Goal: Task Accomplishment & Management: Use online tool/utility

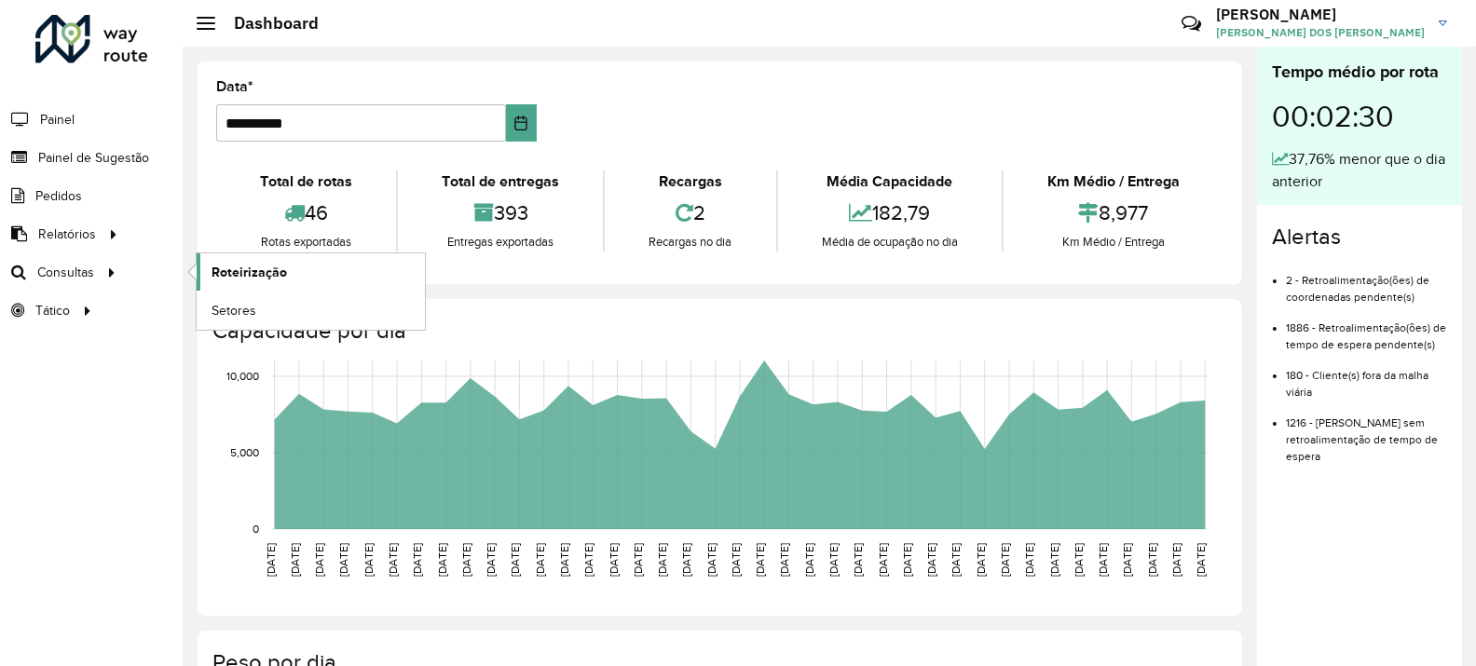
click at [232, 271] on span "Roteirização" at bounding box center [249, 273] width 75 height 20
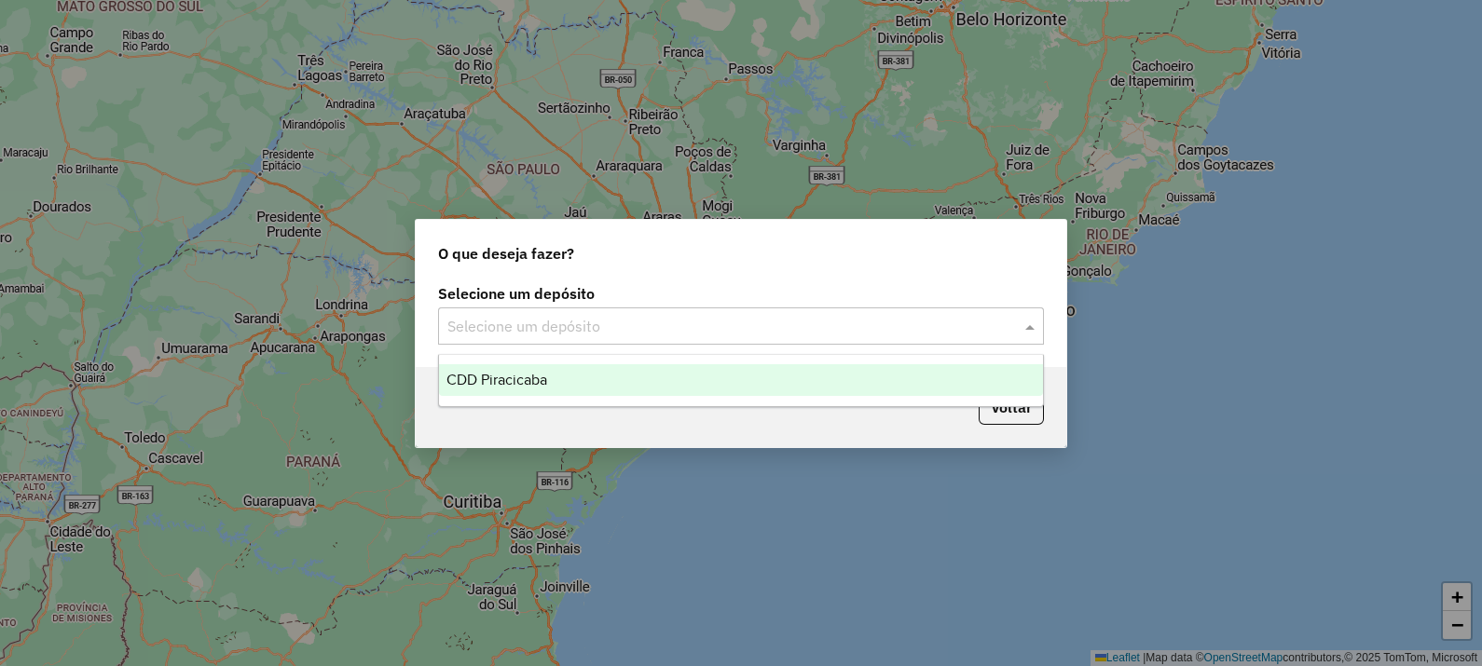
click at [522, 321] on input "text" at bounding box center [722, 327] width 550 height 22
click at [545, 379] on span "CDD Piracicaba" at bounding box center [496, 380] width 101 height 16
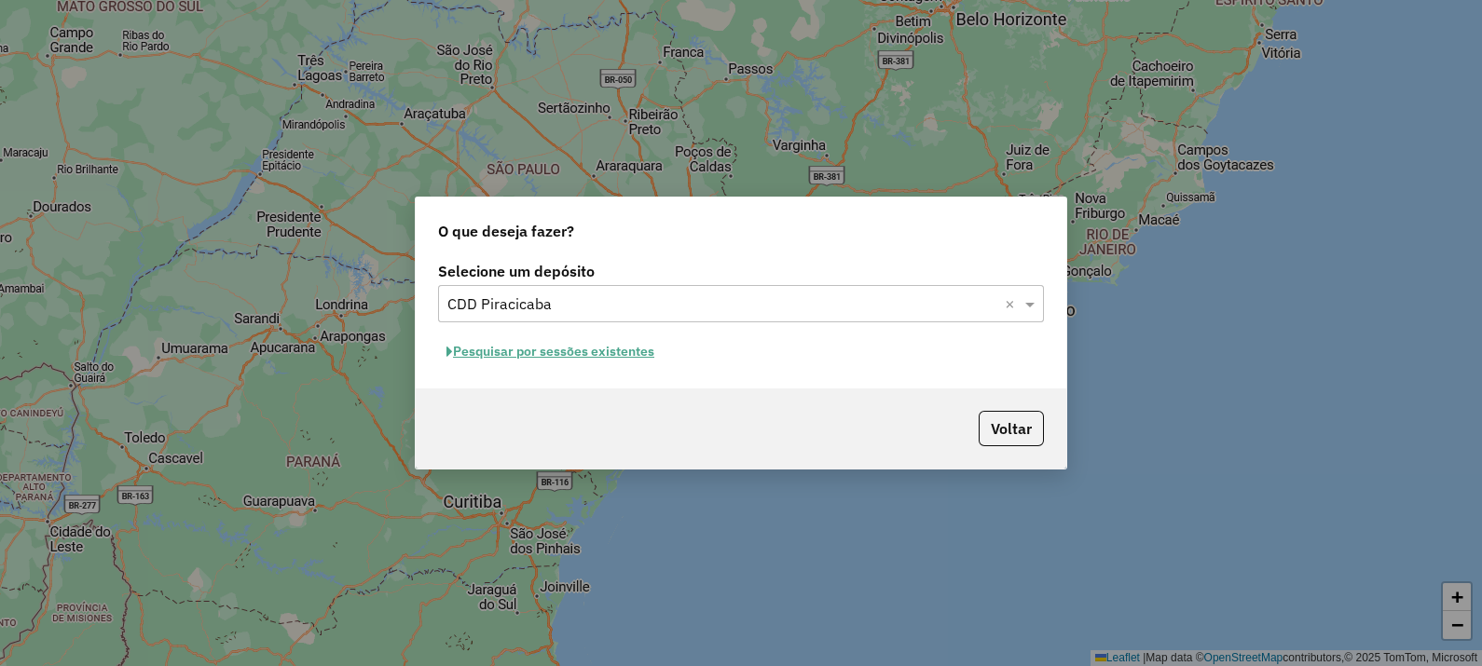
click at [609, 349] on button "Pesquisar por sessões existentes" at bounding box center [550, 351] width 225 height 29
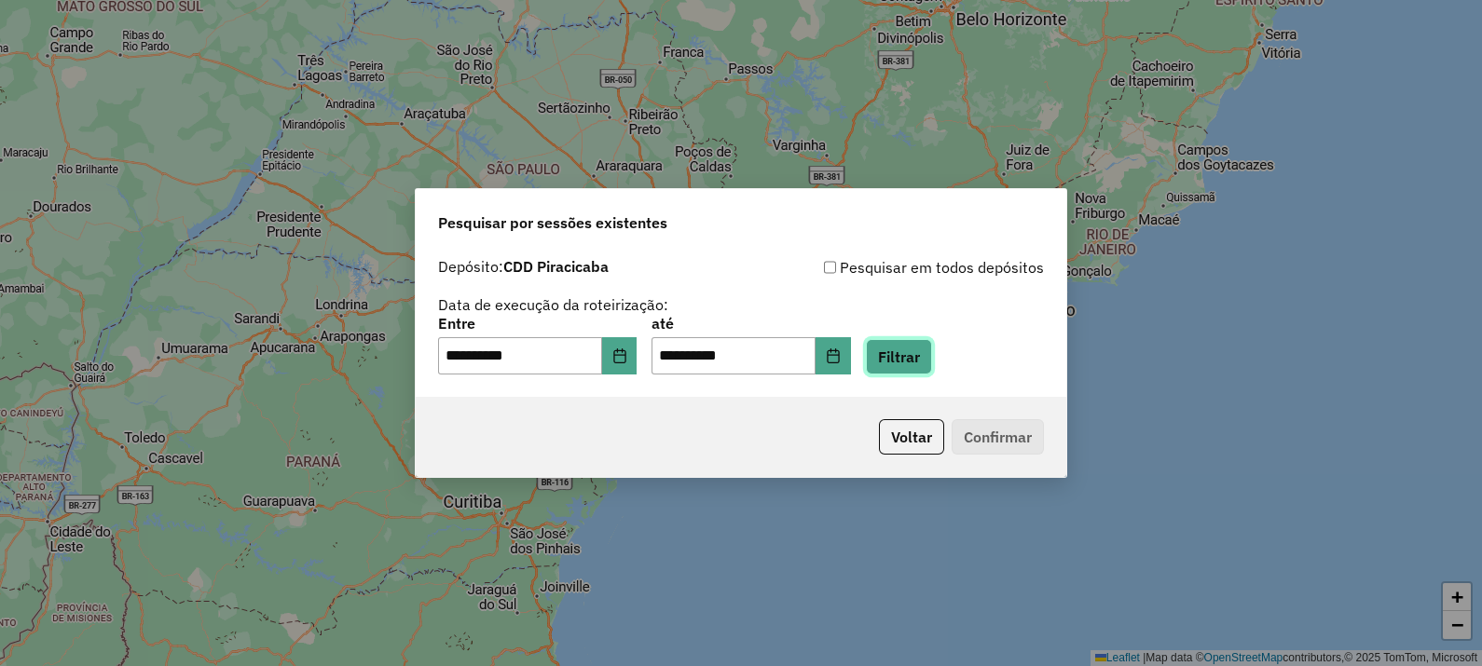
click at [932, 363] on button "Filtrar" at bounding box center [899, 356] width 66 height 35
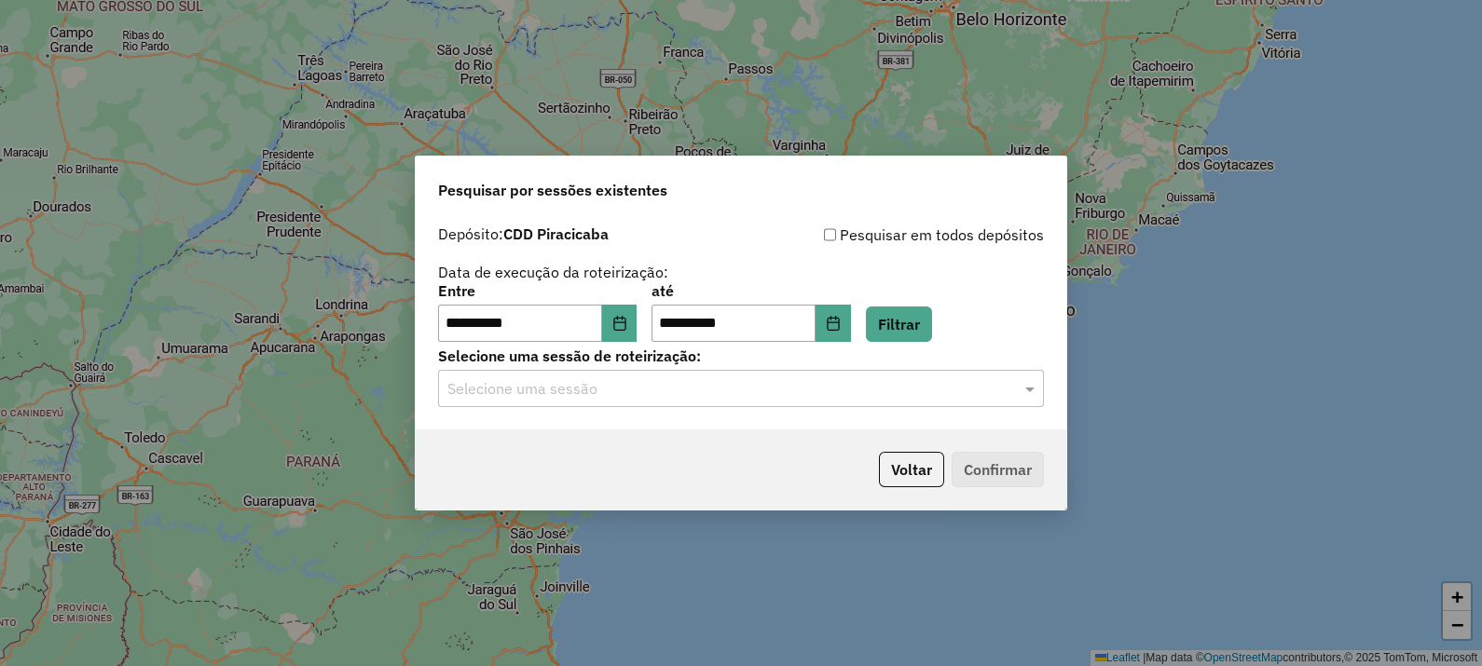
click at [581, 393] on input "text" at bounding box center [722, 389] width 550 height 22
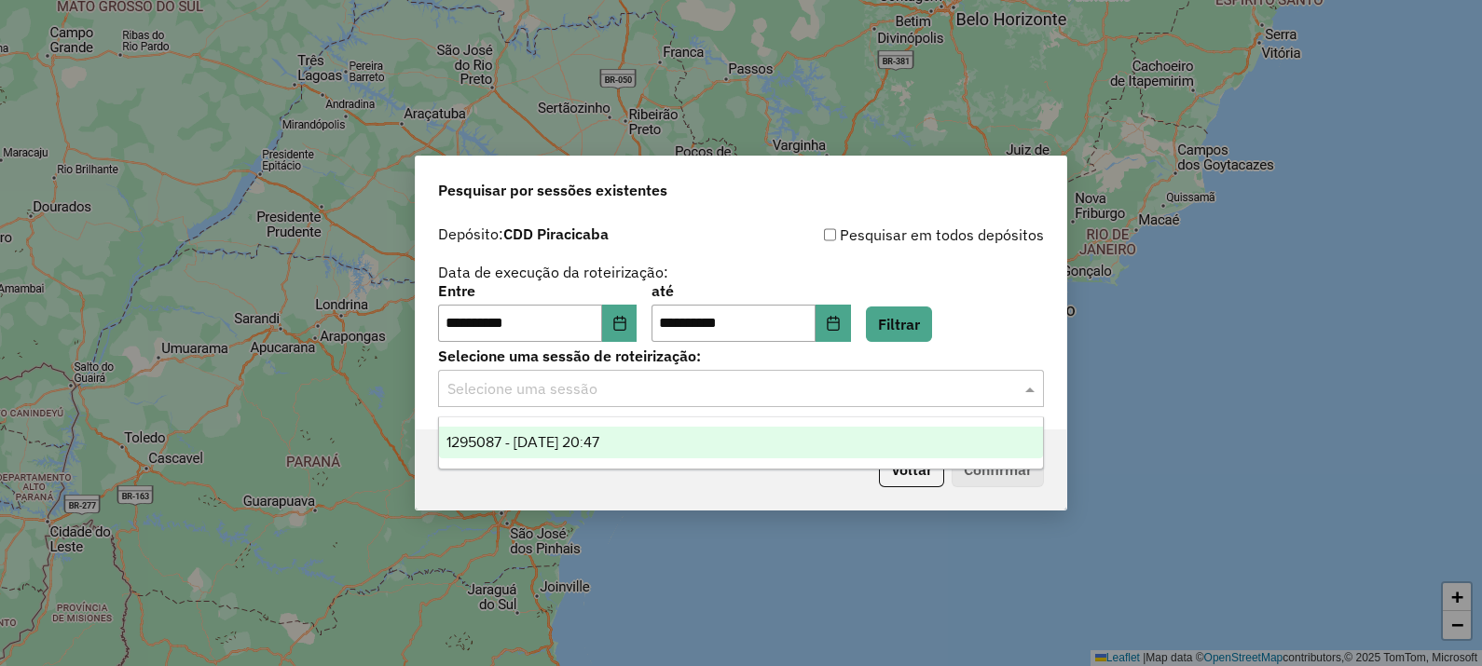
click at [599, 446] on span "1295087 - [DATE] 20:47" at bounding box center [522, 442] width 153 height 16
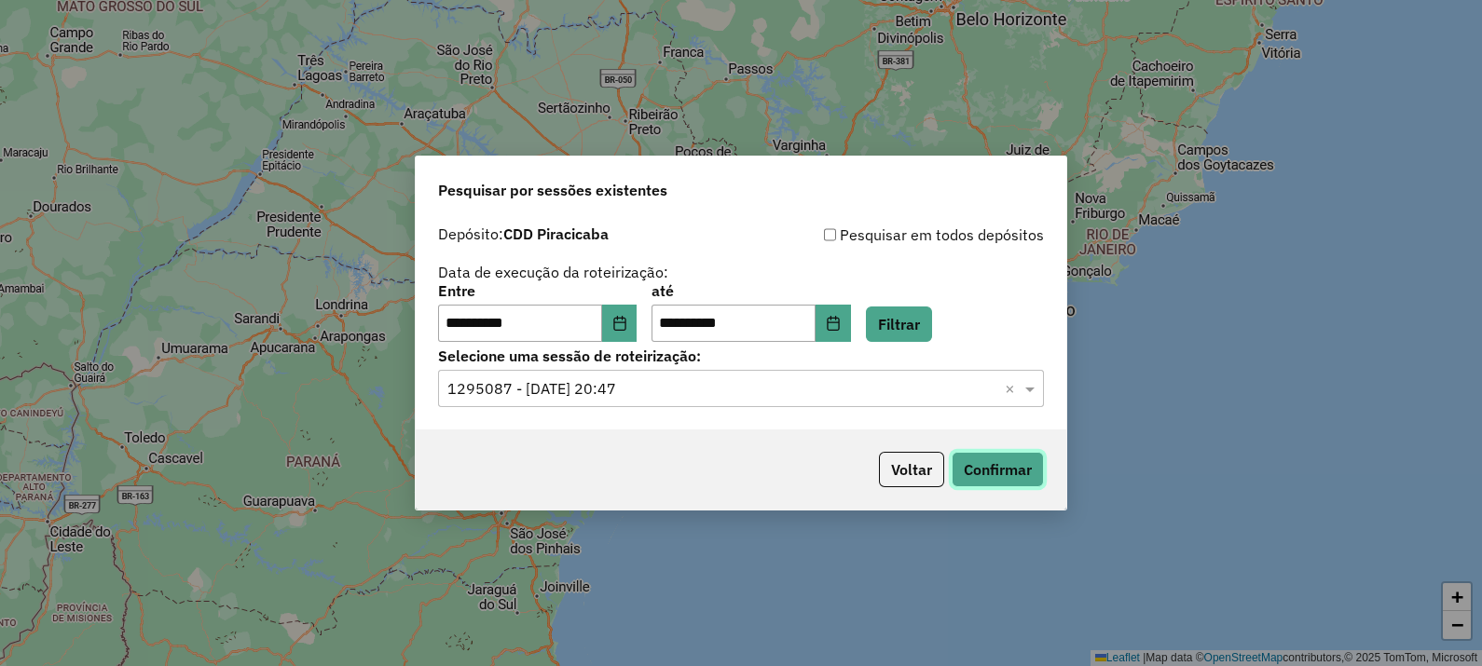
click at [1041, 473] on button "Confirmar" at bounding box center [997, 469] width 92 height 35
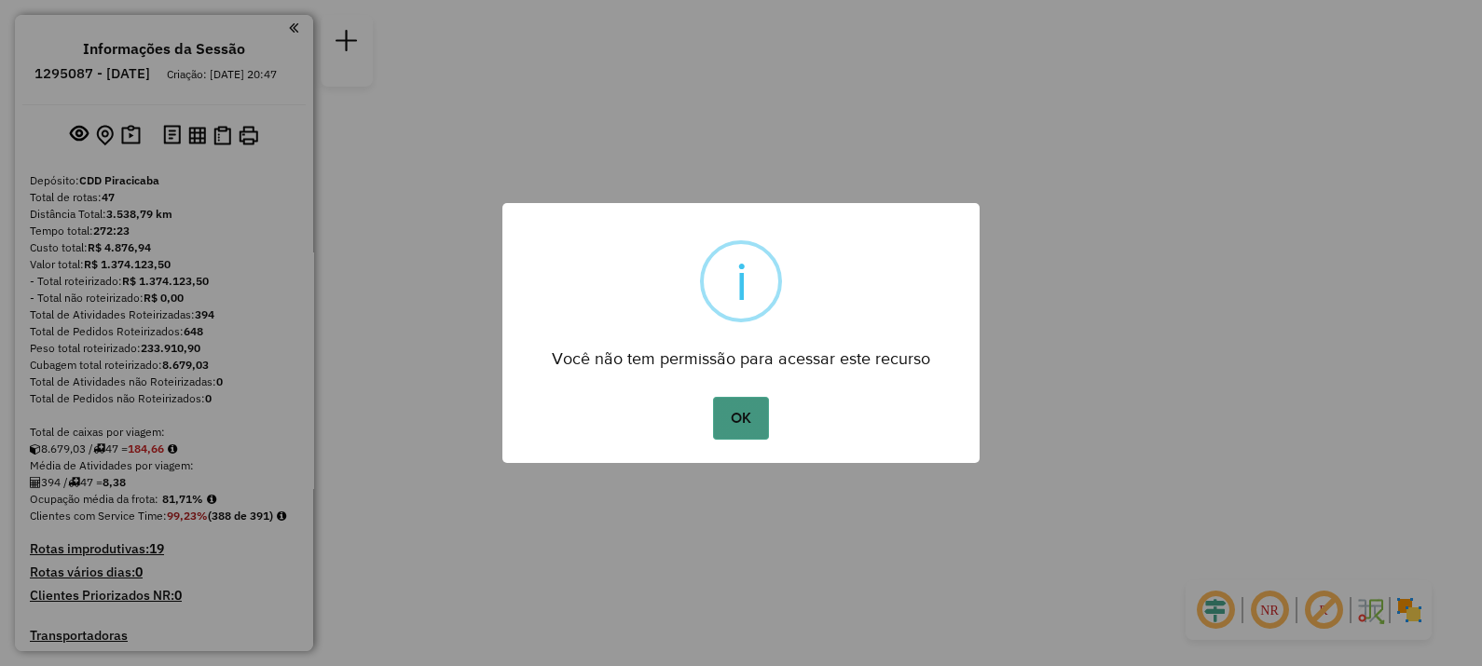
click at [749, 426] on button "OK" at bounding box center [740, 418] width 55 height 43
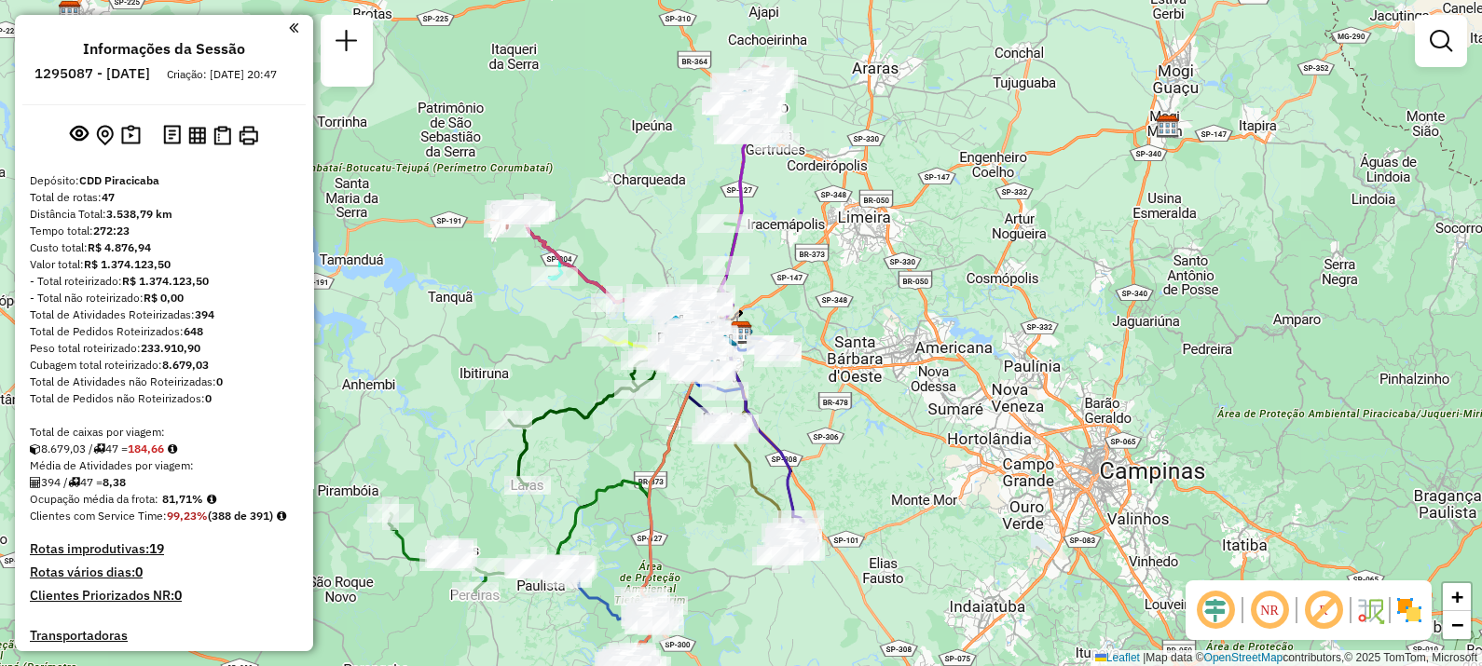
scroll to position [232, 0]
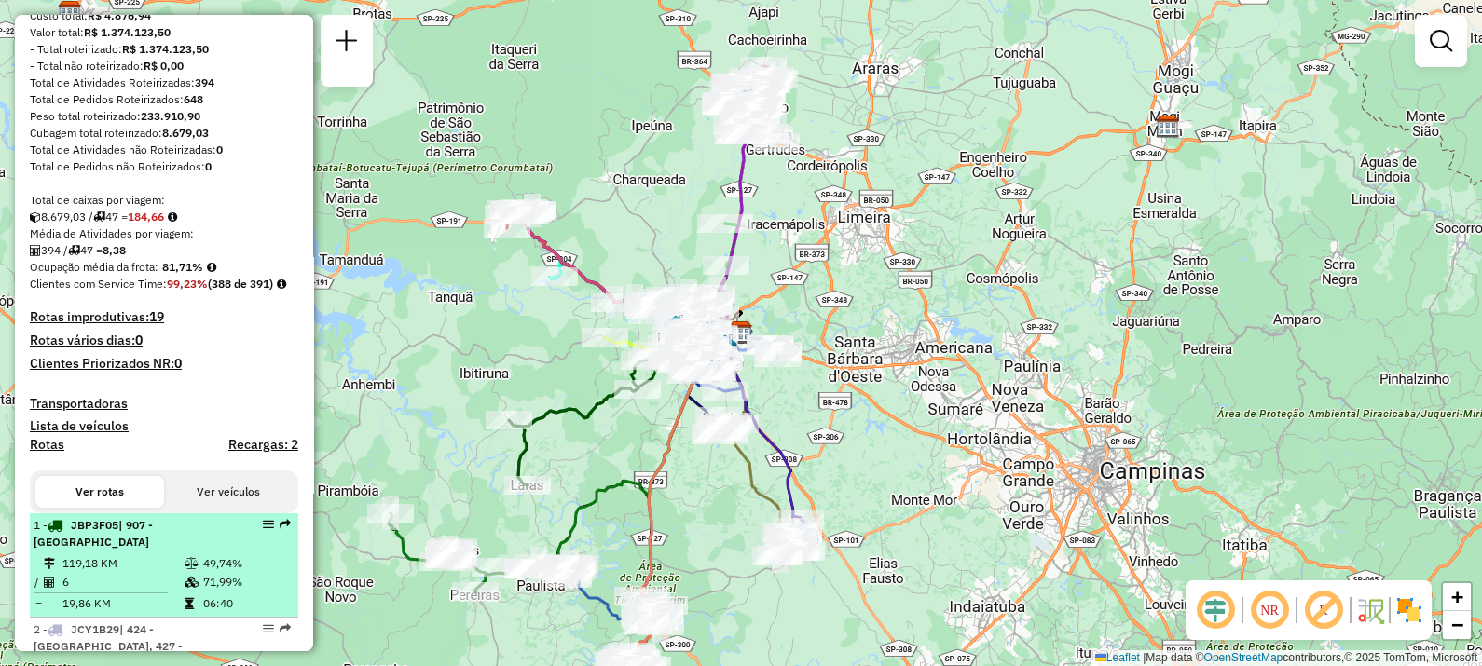
select select "**********"
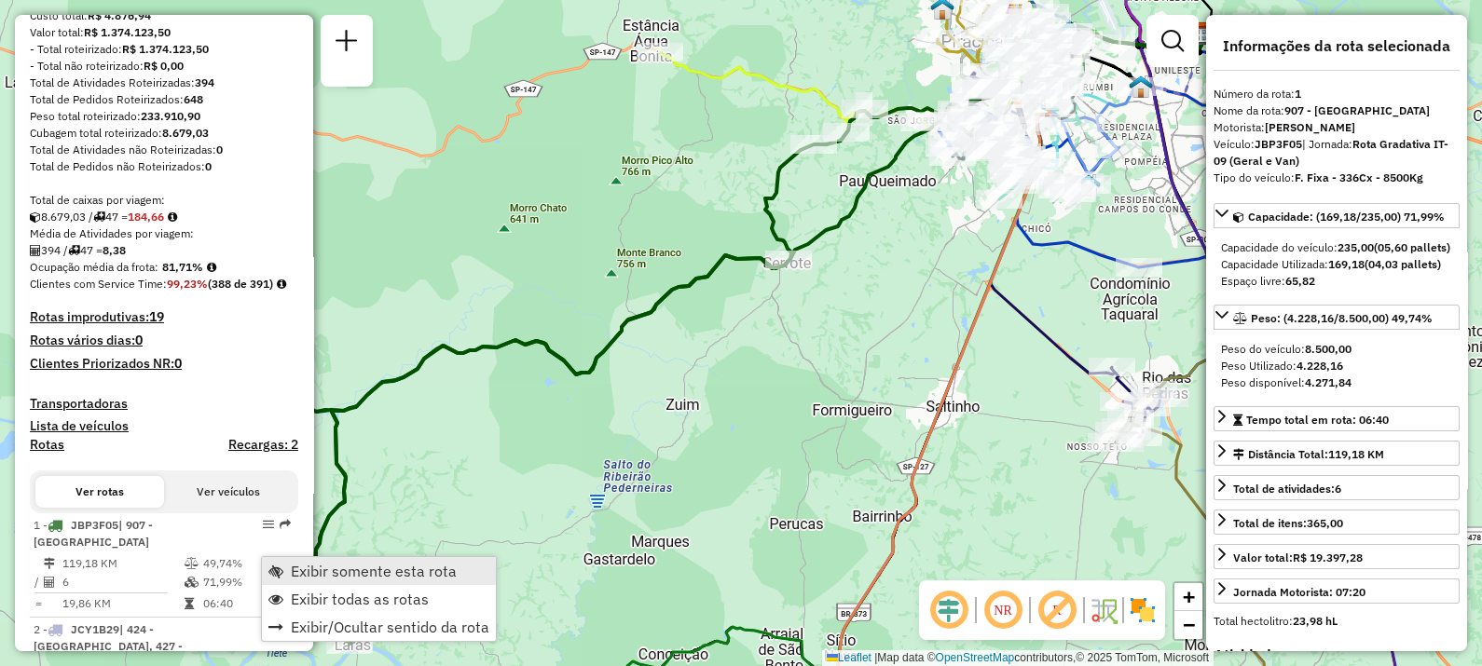
click at [359, 574] on span "Exibir somente esta rota" at bounding box center [374, 571] width 166 height 15
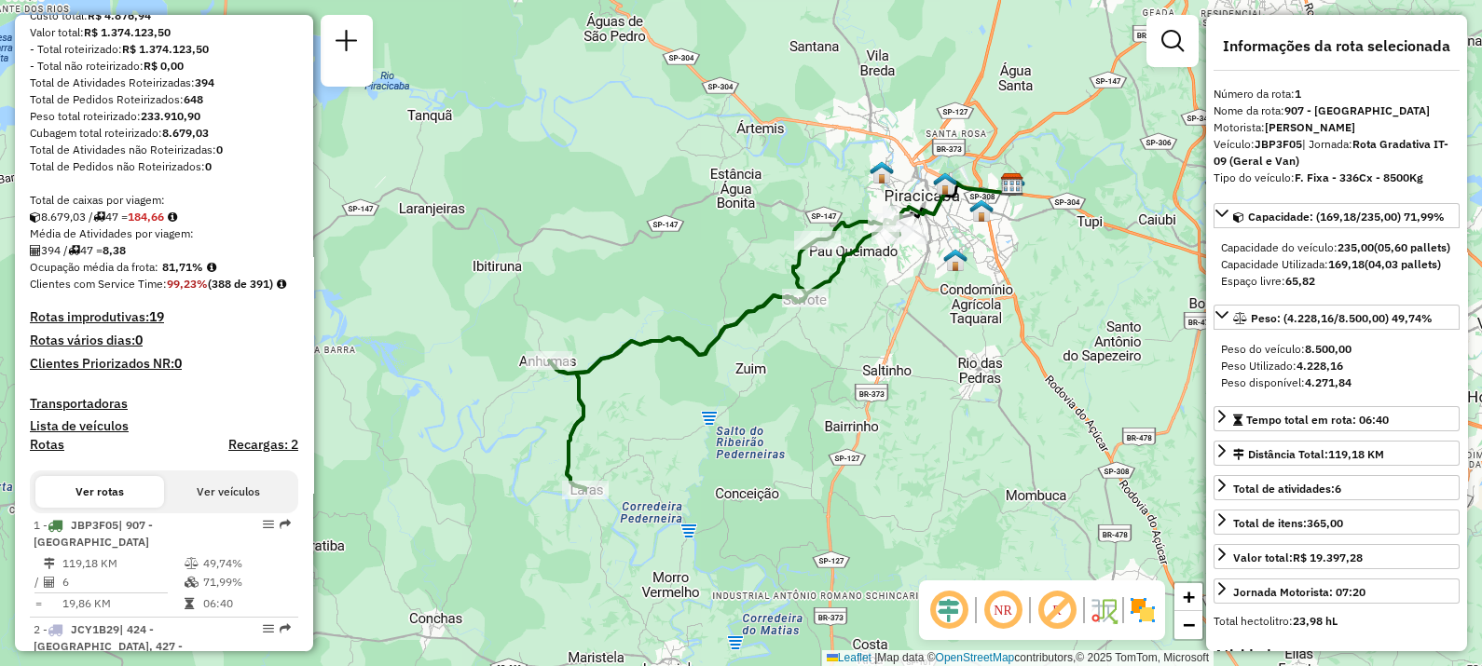
drag, startPoint x: 716, startPoint y: 447, endPoint x: 759, endPoint y: 390, distance: 71.8
click at [759, 390] on div "Janela de atendimento Grade de atendimento Capacidade Transportadoras Veículos …" at bounding box center [741, 333] width 1482 height 666
click at [997, 615] on em at bounding box center [1002, 610] width 45 height 45
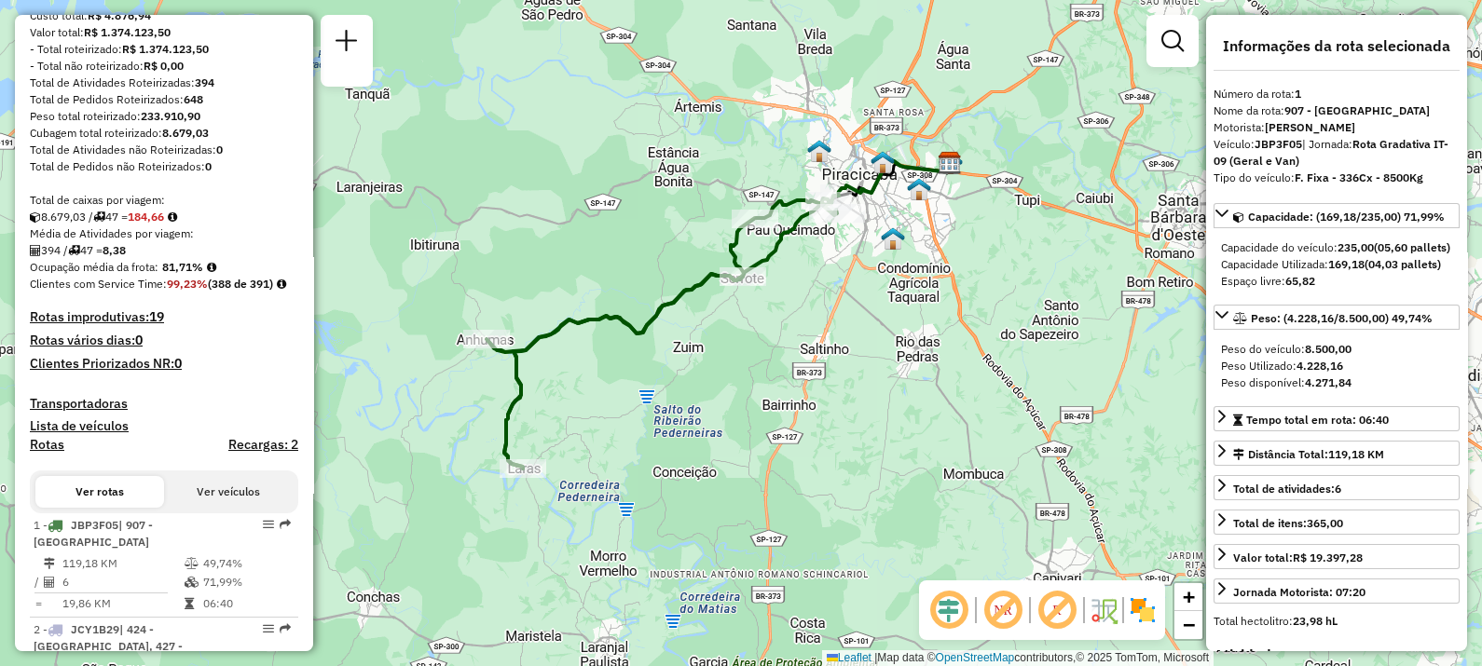
drag, startPoint x: 715, startPoint y: 503, endPoint x: 652, endPoint y: 482, distance: 66.0
click at [652, 482] on div "Janela de atendimento Grade de atendimento Capacidade Transportadoras Veículos …" at bounding box center [741, 333] width 1482 height 666
